Goal: Task Accomplishment & Management: Complete application form

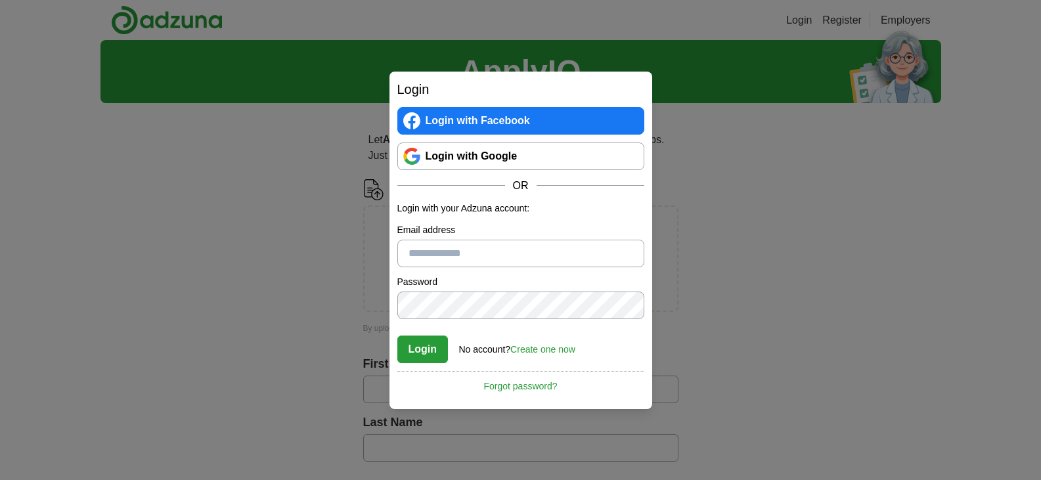
click at [393, 202] on div "Login Login with Facebook Login with Google OR Login with your Adzuna account: …" at bounding box center [521, 241] width 263 height 338
click at [353, 227] on div "Login Login with Facebook Login with Google OR Login with your Adzuna account: …" at bounding box center [520, 240] width 1041 height 480
click at [440, 250] on input "Email address" at bounding box center [520, 254] width 247 height 28
click at [480, 259] on input "Email address" at bounding box center [520, 254] width 247 height 28
paste input "**********"
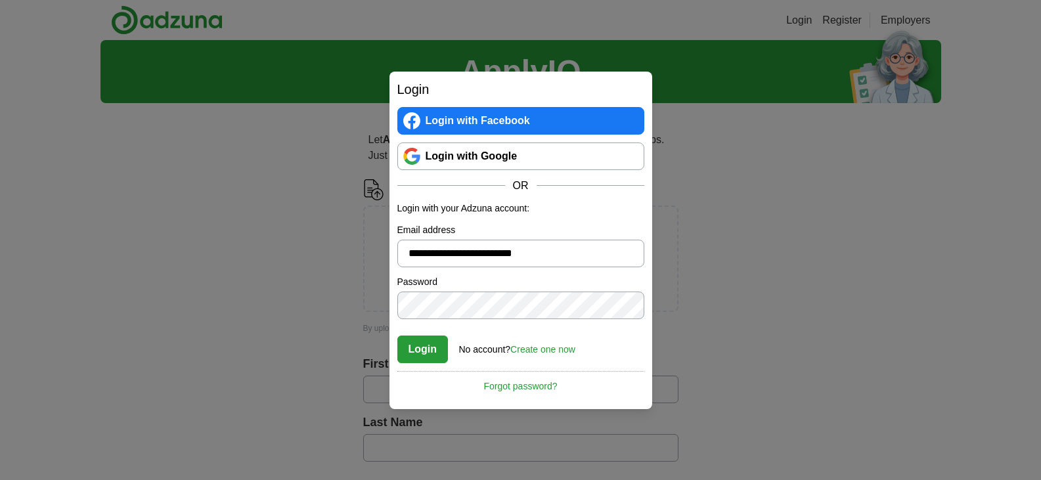
type input "**********"
click at [525, 346] on link "Create one now" at bounding box center [542, 349] width 65 height 11
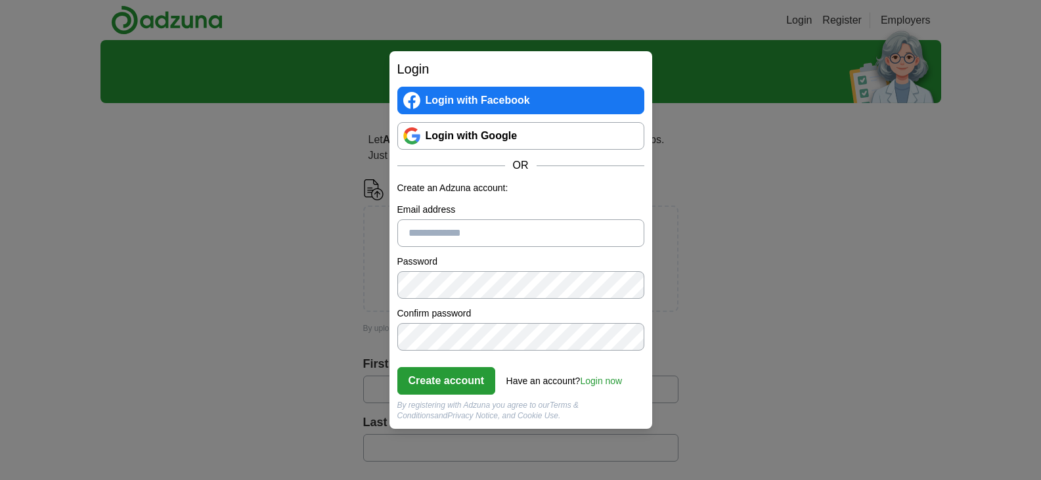
click at [464, 234] on input "Email address" at bounding box center [520, 233] width 247 height 28
paste input "**********"
type input "**********"
click at [424, 384] on button "Create account" at bounding box center [446, 381] width 99 height 28
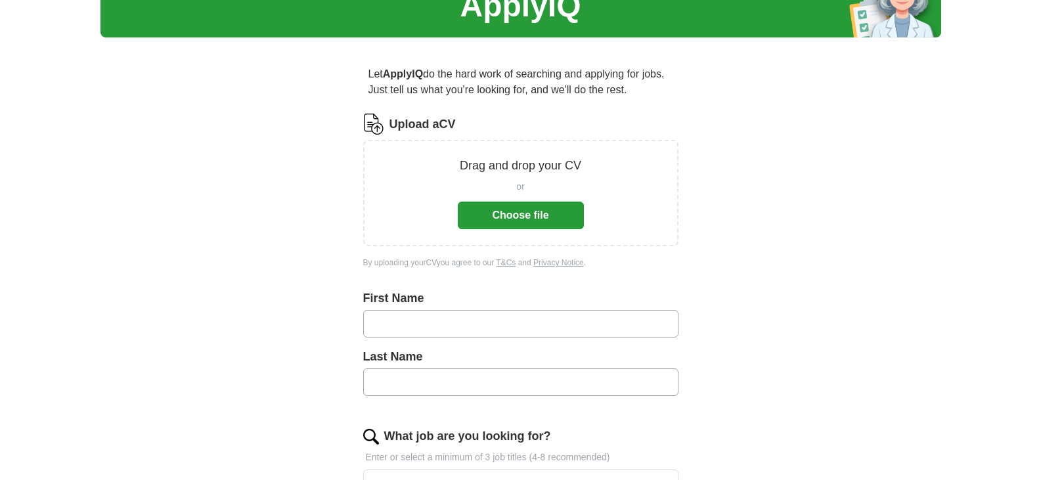
scroll to position [197, 0]
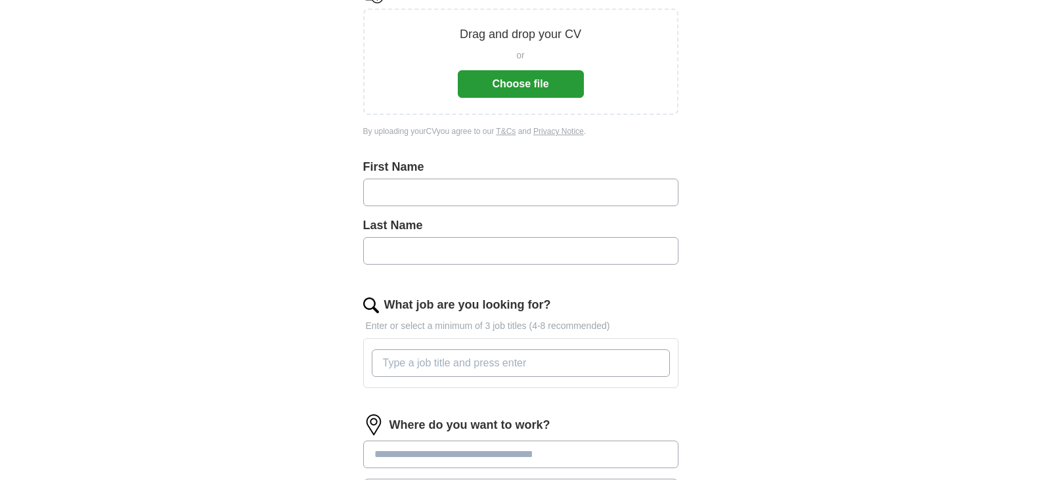
click at [531, 83] on button "Choose file" at bounding box center [521, 84] width 126 height 28
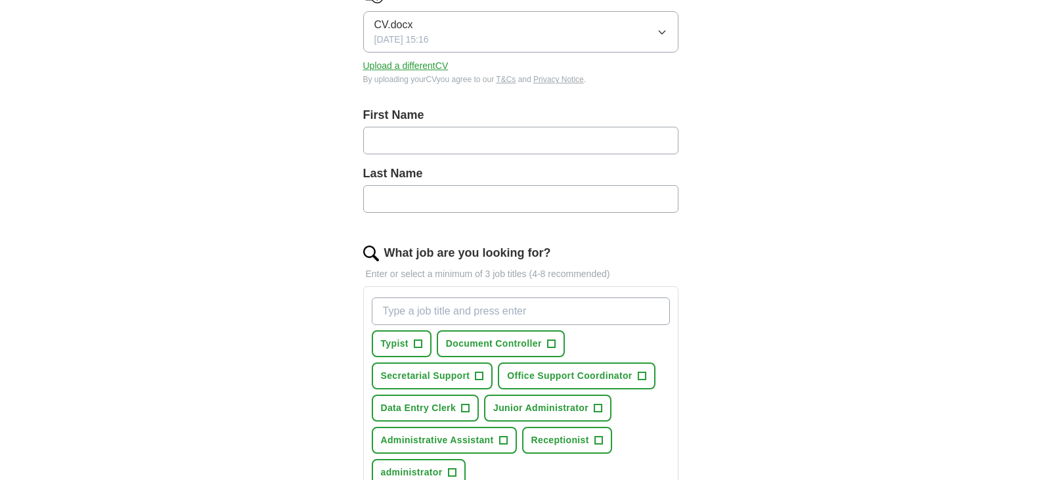
scroll to position [263, 0]
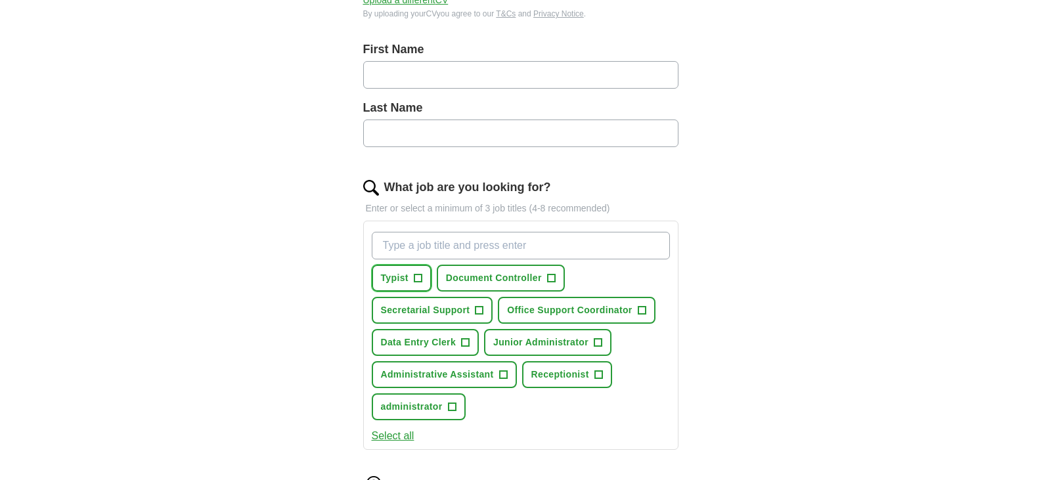
click at [418, 279] on span "+" at bounding box center [418, 278] width 8 height 11
click at [460, 344] on button "Data Entry Clerk +" at bounding box center [426, 342] width 108 height 27
click at [501, 374] on span "+" at bounding box center [503, 375] width 8 height 11
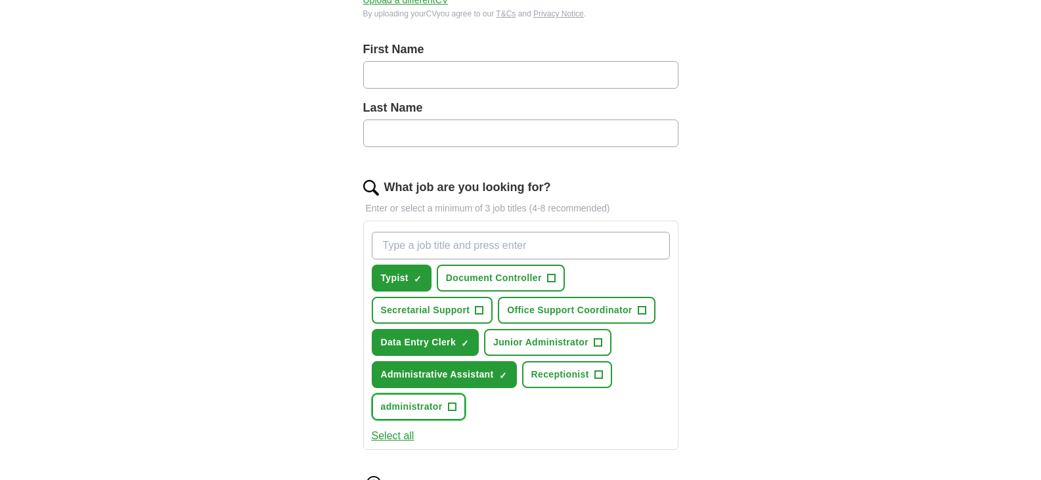
click at [453, 408] on span "+" at bounding box center [452, 407] width 8 height 11
click at [596, 338] on span "+" at bounding box center [598, 343] width 8 height 11
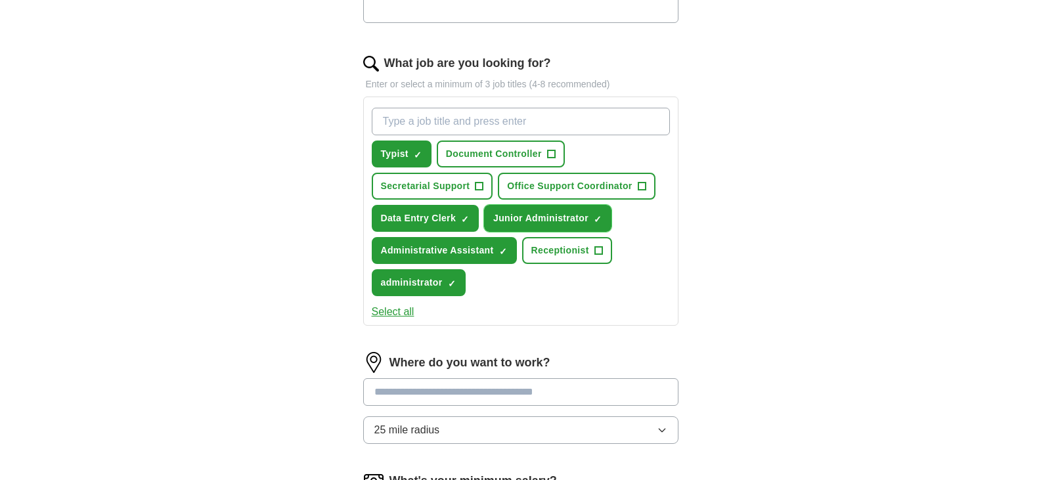
scroll to position [394, 0]
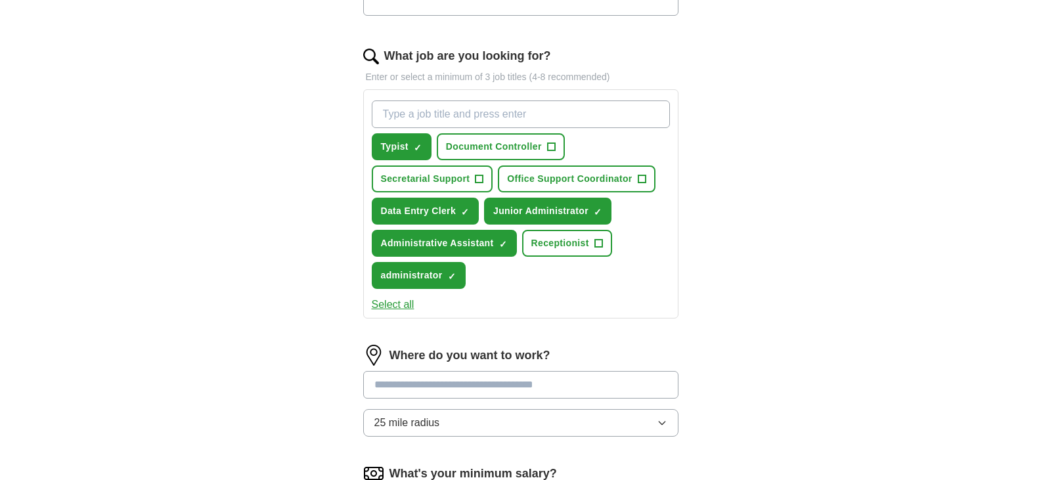
click at [441, 389] on input at bounding box center [520, 385] width 315 height 28
type input "*"
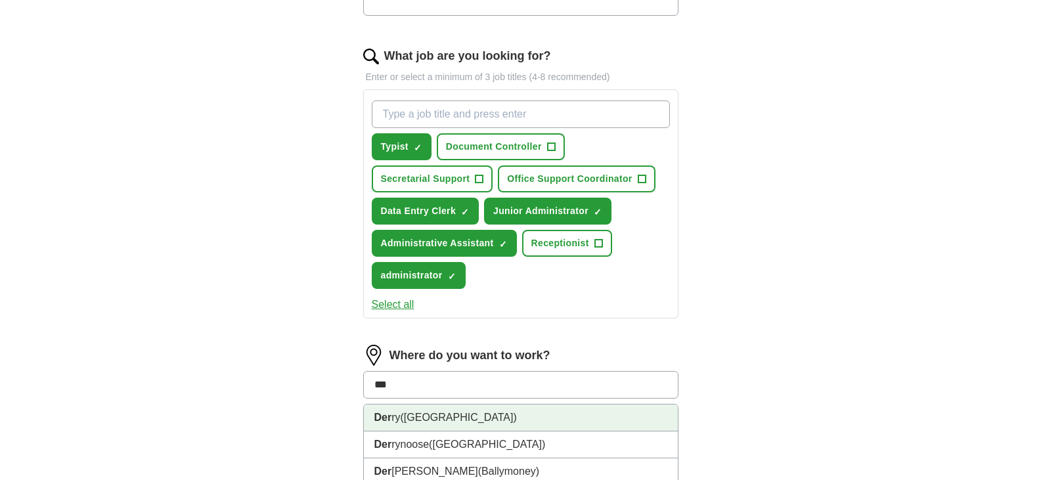
type input "****"
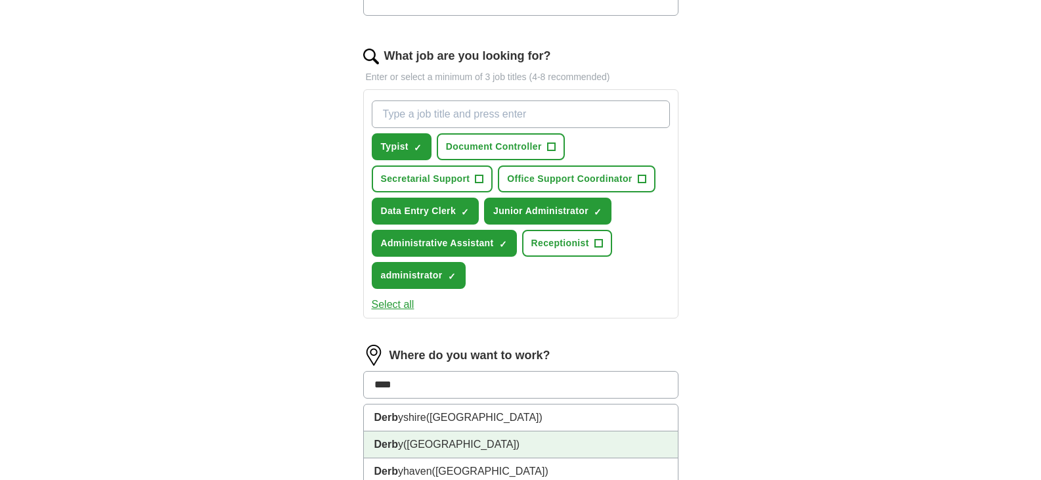
click at [378, 449] on strong "Derb" at bounding box center [386, 444] width 24 height 11
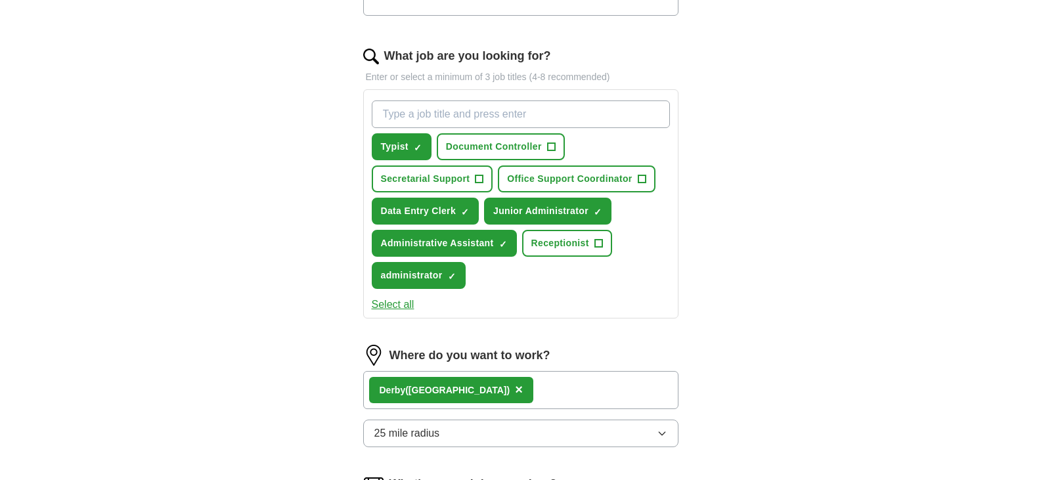
click at [411, 435] on span "25 mile radius" at bounding box center [407, 434] width 66 height 16
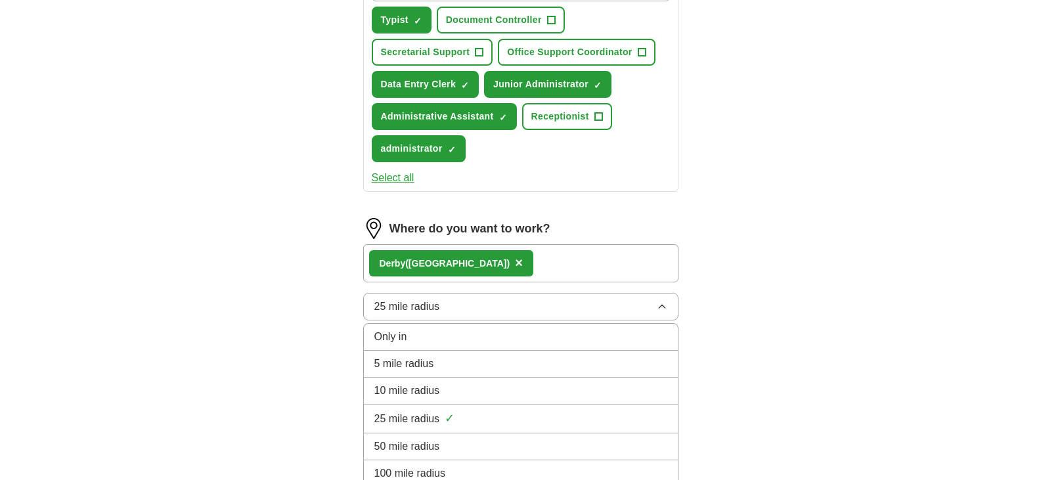
scroll to position [526, 0]
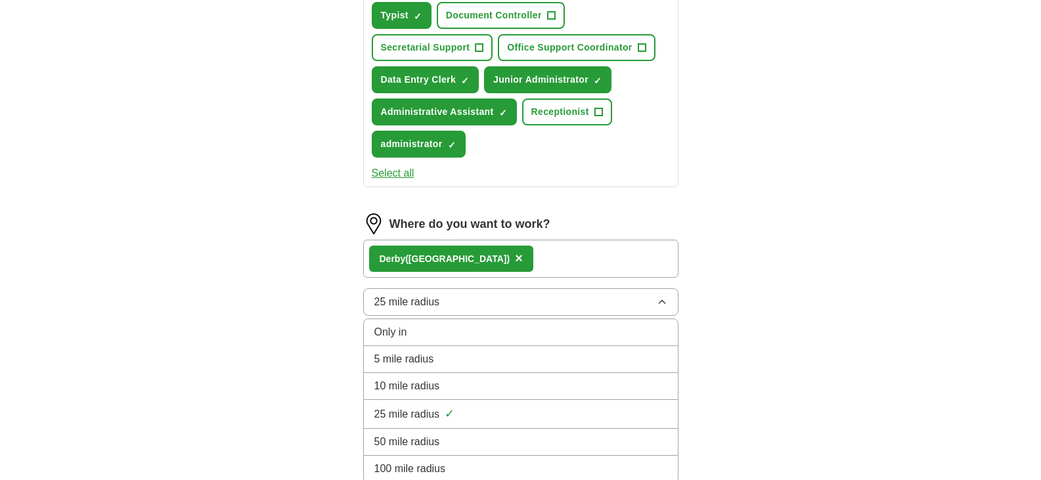
click at [455, 336] on div "Only in" at bounding box center [520, 333] width 293 height 16
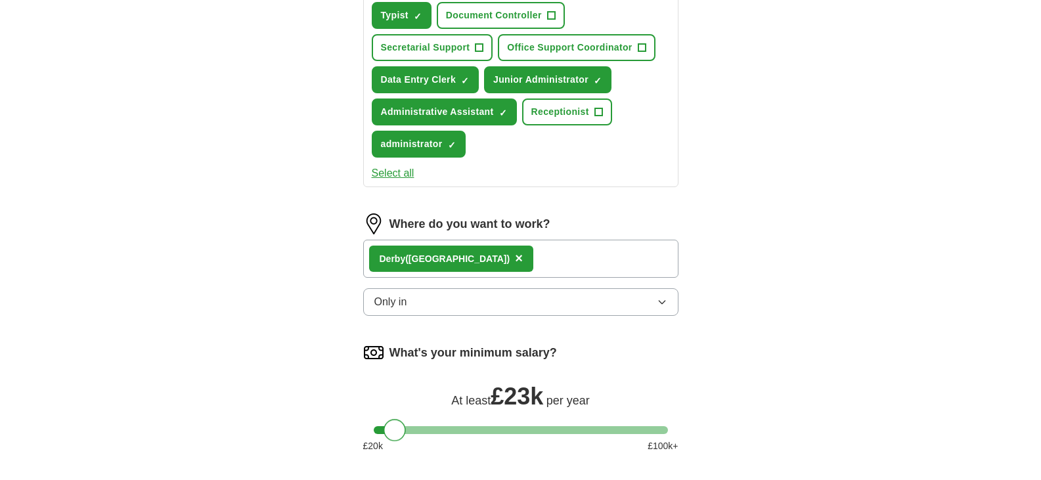
drag, startPoint x: 391, startPoint y: 436, endPoint x: 402, endPoint y: 434, distance: 11.3
click at [402, 434] on div at bounding box center [395, 430] width 22 height 22
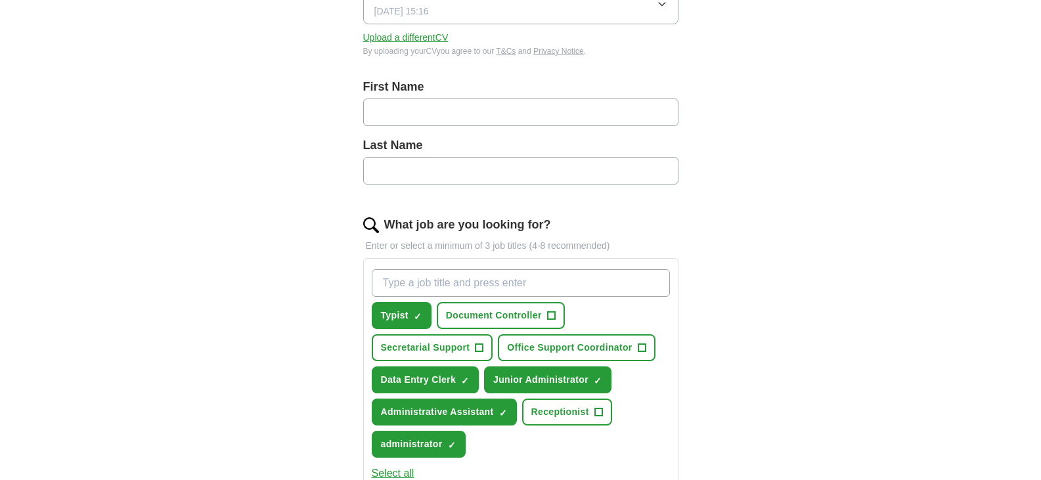
scroll to position [197, 0]
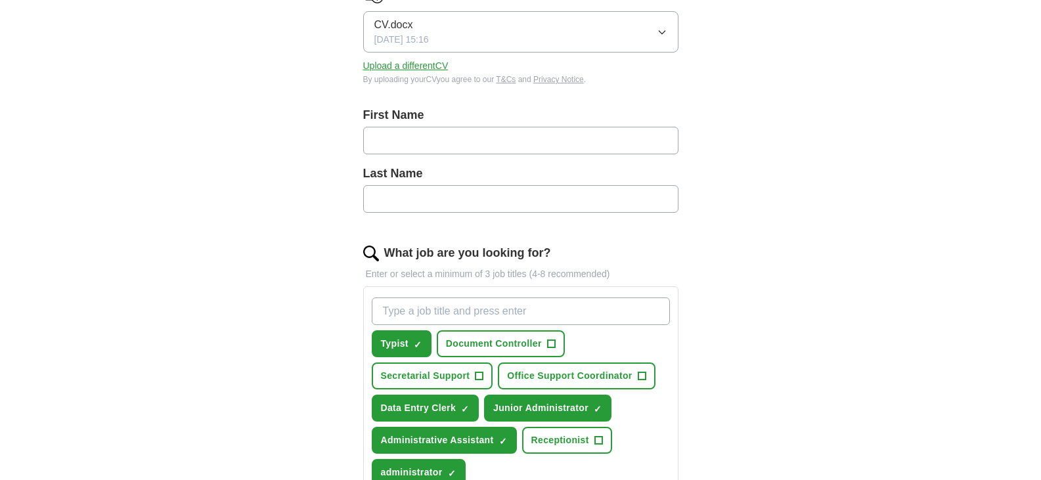
click at [450, 305] on input "What job are you looking for?" at bounding box center [521, 312] width 298 height 28
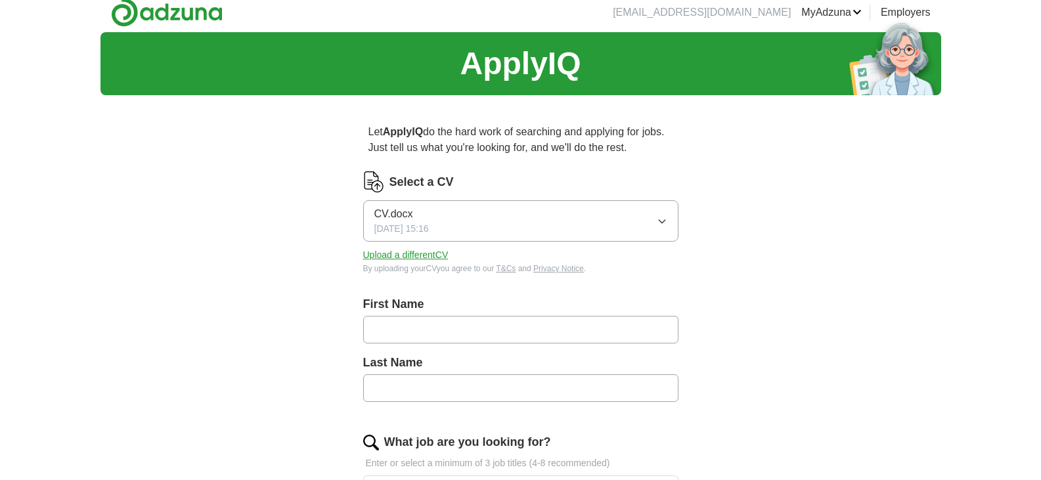
scroll to position [0, 0]
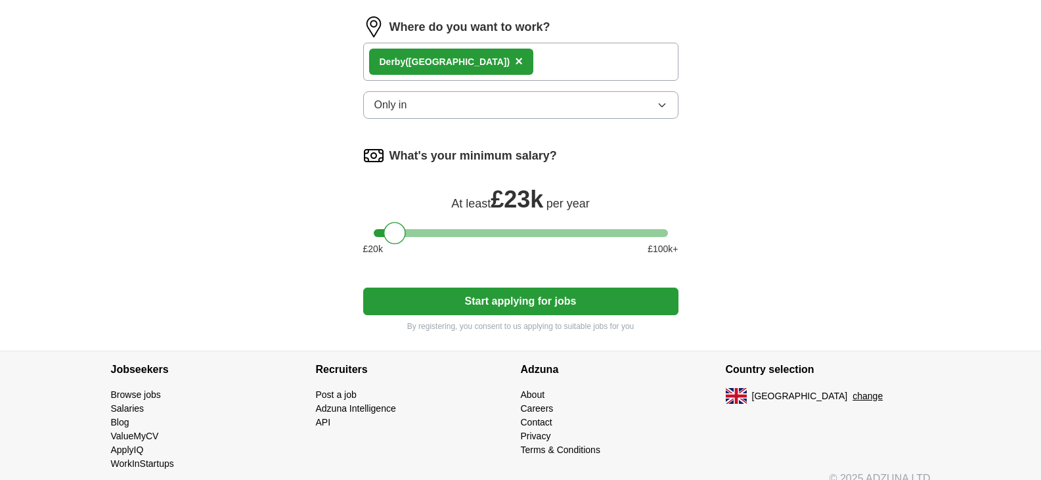
click at [506, 305] on button "Start applying for jobs" at bounding box center [520, 302] width 315 height 28
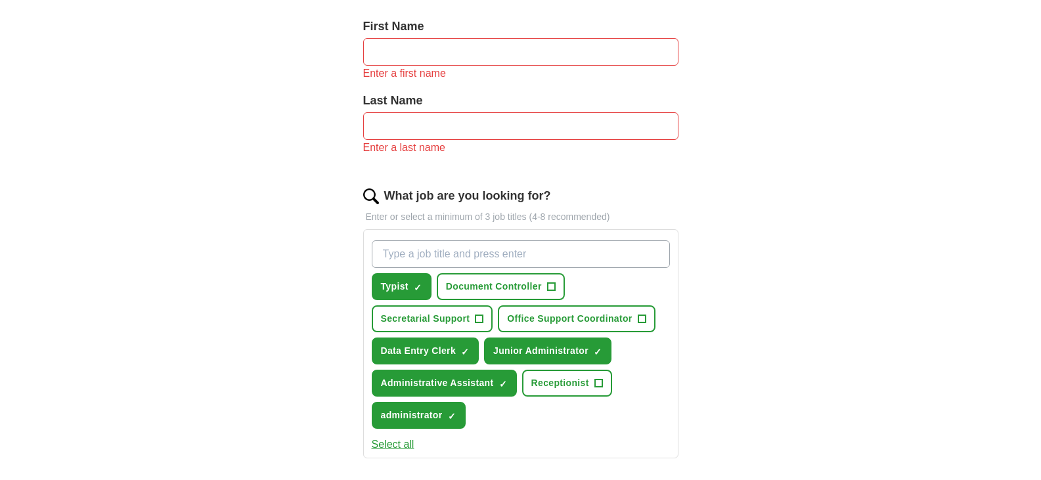
scroll to position [229, 0]
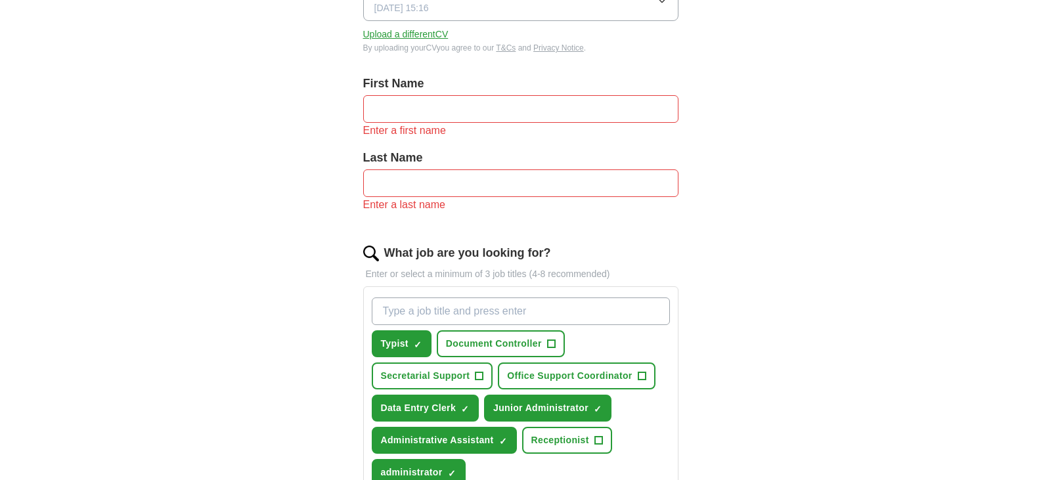
click at [395, 72] on form "Select a CV CV.docx [DATE] 15:16 Upload a different CV By uploading your CV you…" at bounding box center [520, 444] width 315 height 987
click at [380, 108] on input "text" at bounding box center [520, 109] width 315 height 28
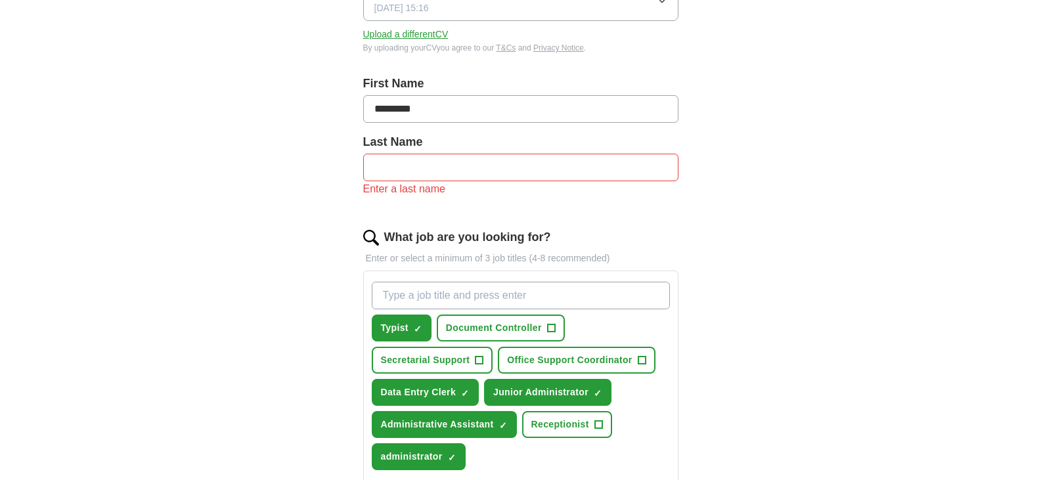
type input "*********"
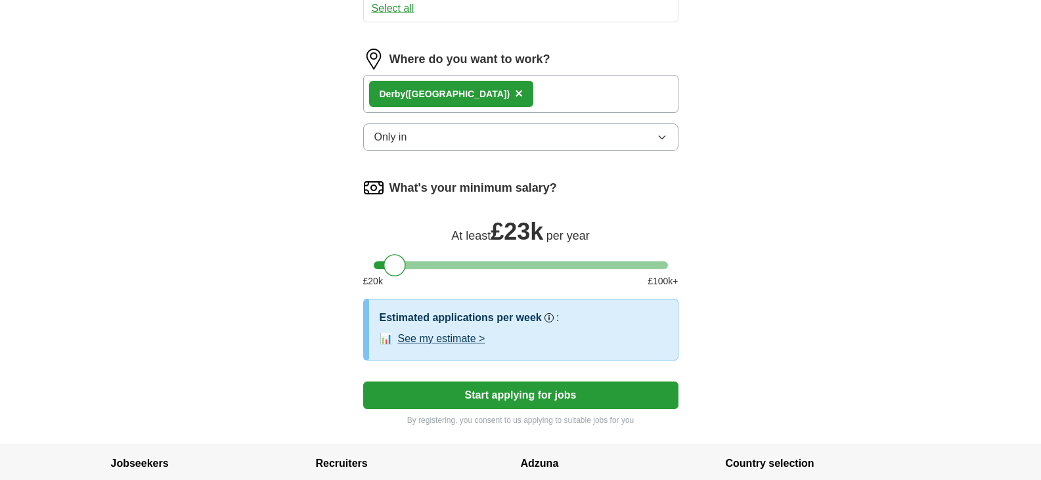
scroll to position [801, 0]
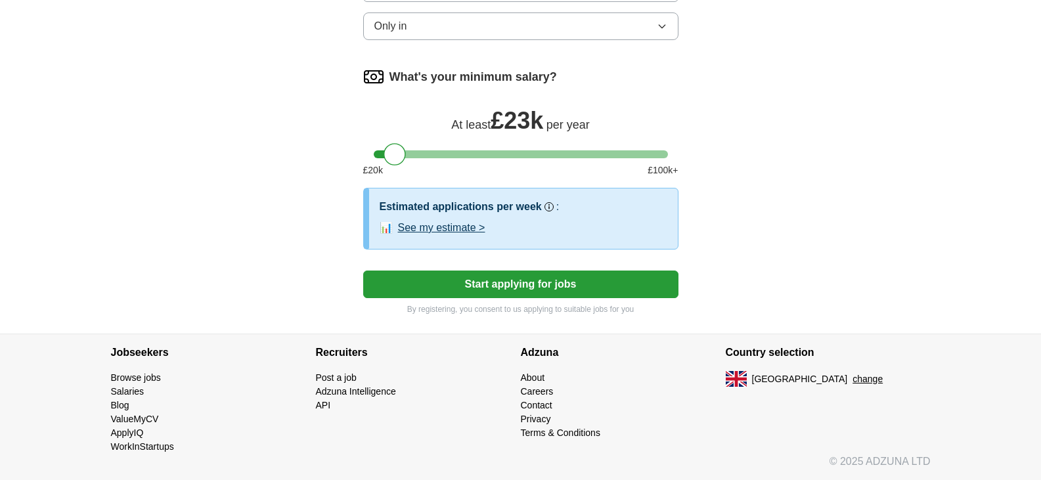
type input "*********"
click at [541, 292] on button "Start applying for jobs" at bounding box center [520, 285] width 315 height 28
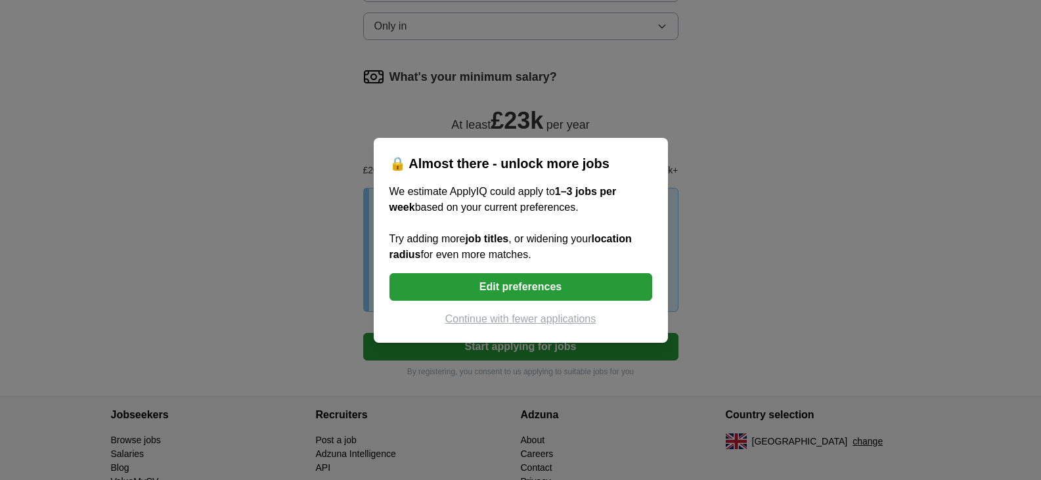
click at [565, 290] on button "Edit preferences" at bounding box center [521, 287] width 263 height 28
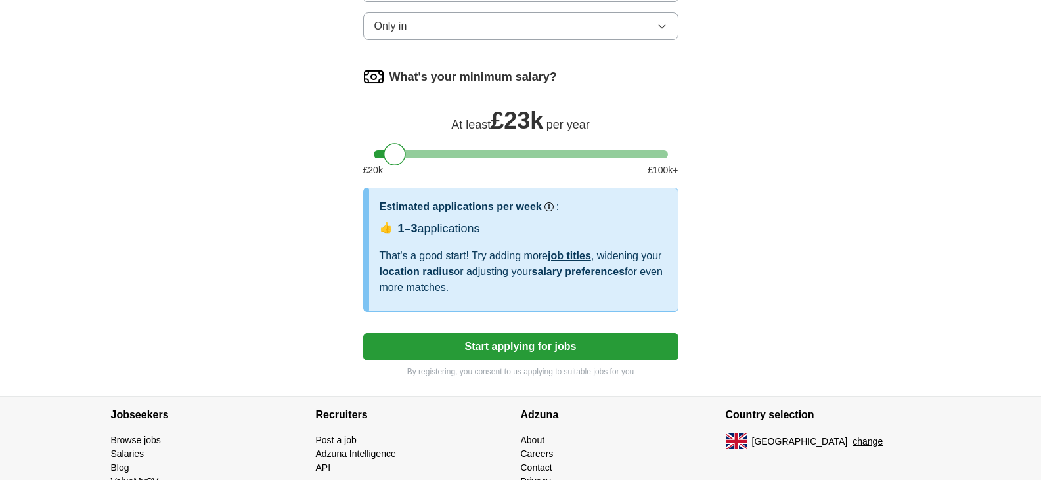
click at [494, 341] on button "Start applying for jobs" at bounding box center [520, 347] width 315 height 28
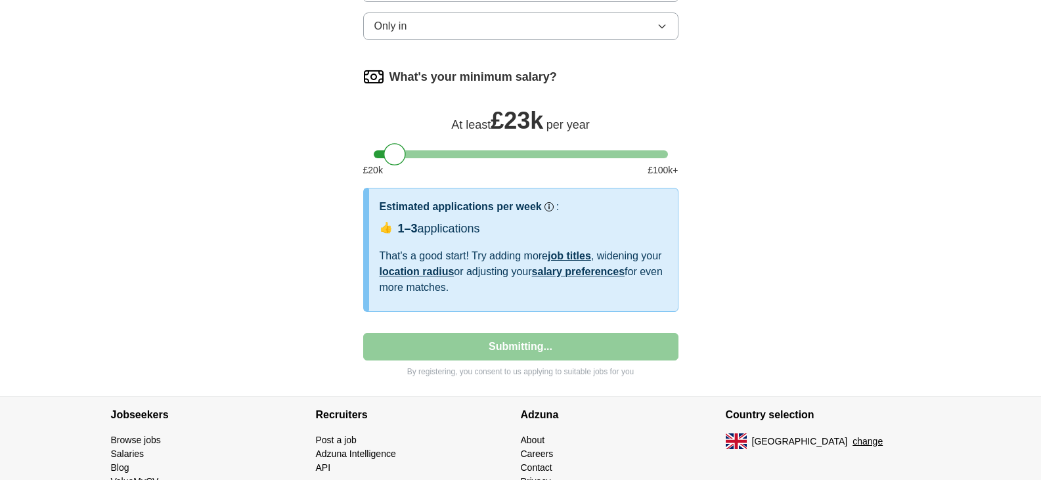
select select "**"
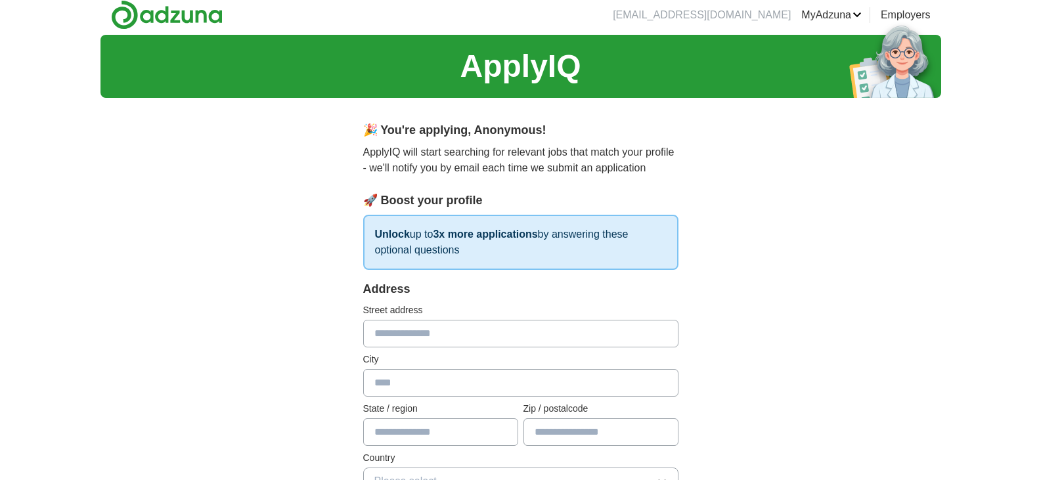
scroll to position [0, 0]
